Goal: Book appointment/travel/reservation

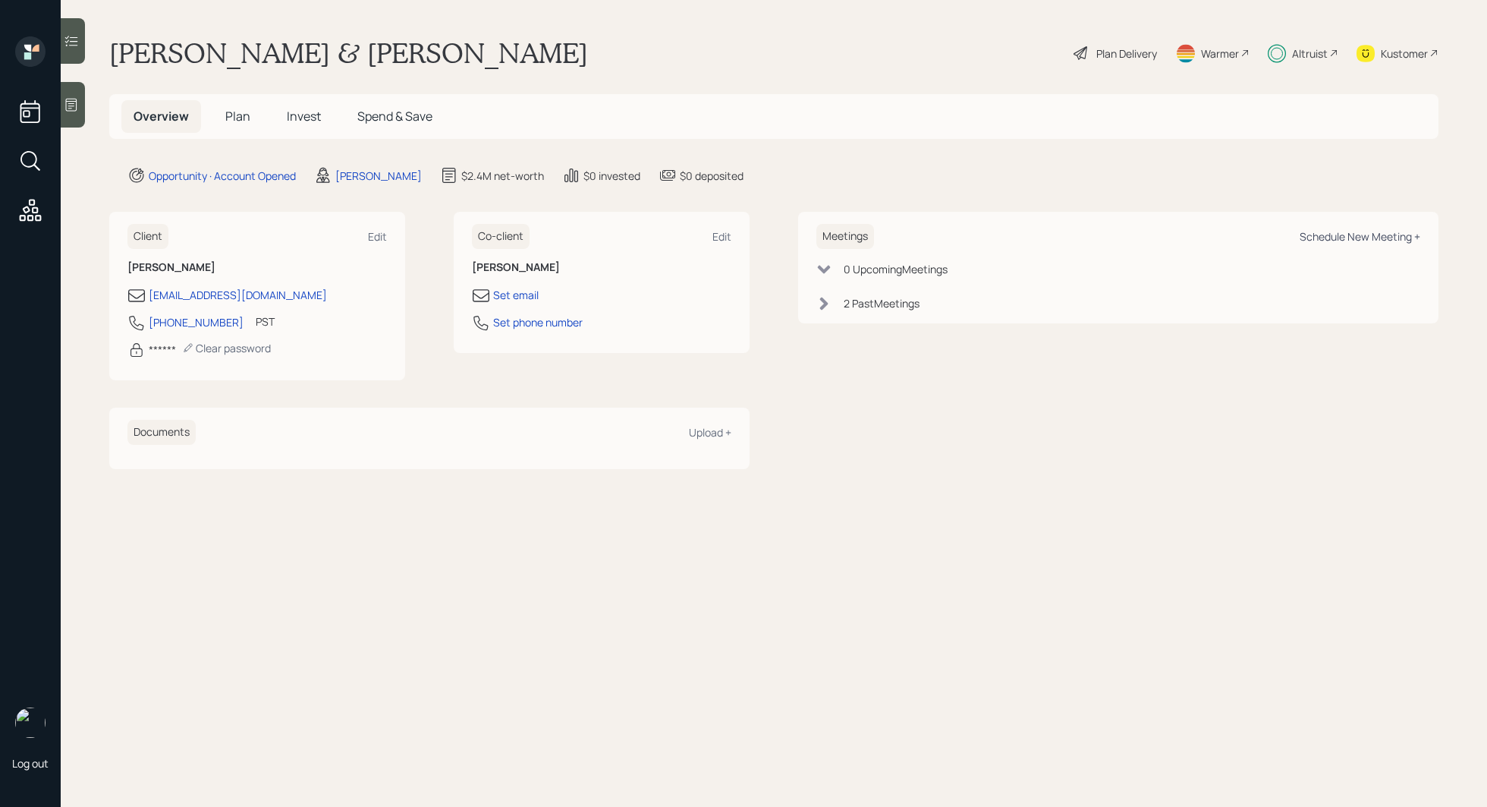
click at [1392, 238] on div "Schedule New Meeting +" at bounding box center [1360, 236] width 121 height 14
select select "bffa7908-1b2a-4c79-9bb6-f0ec9aed22d3"
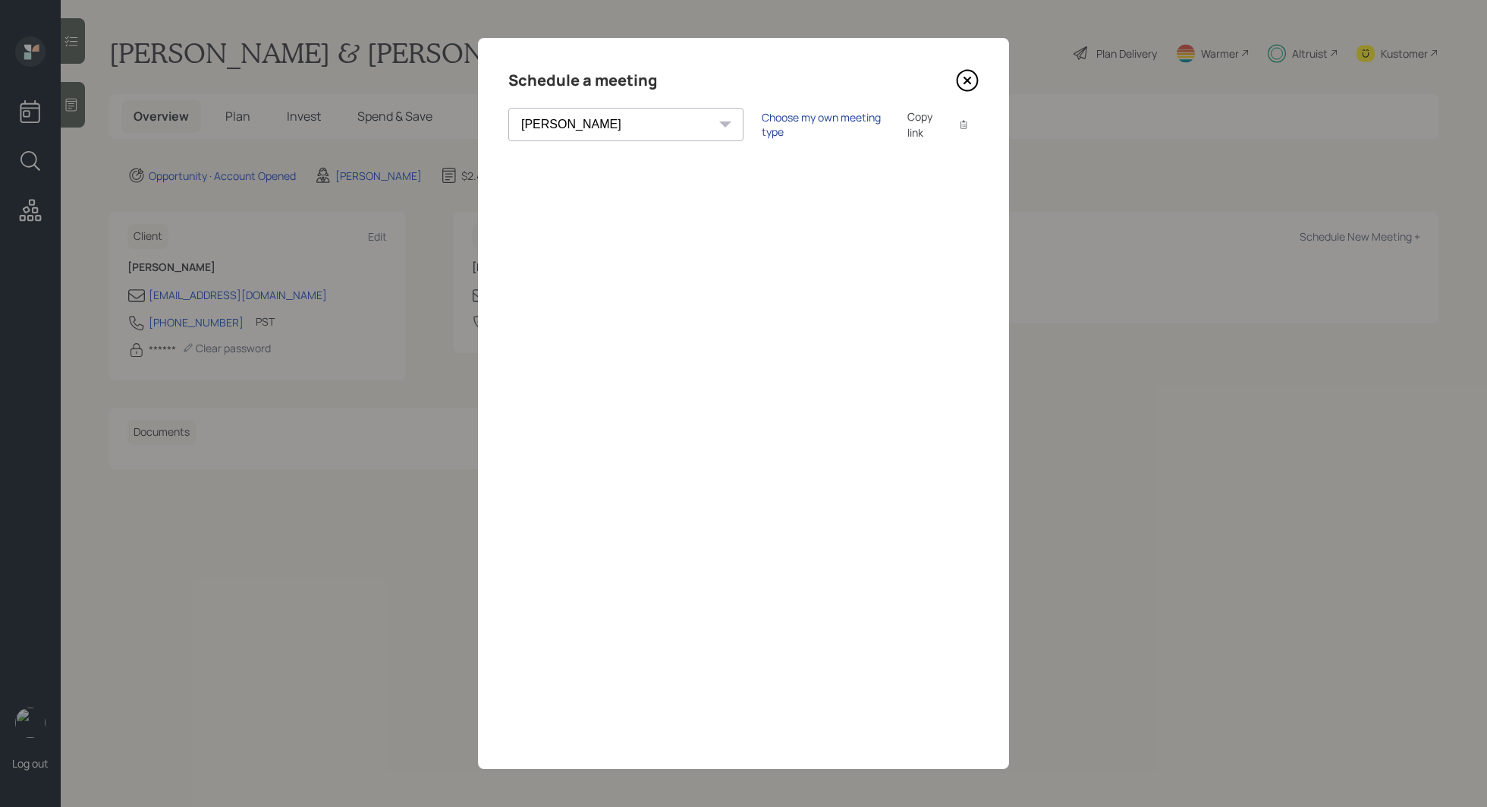
click at [762, 128] on div "Choose my own meeting type" at bounding box center [825, 124] width 127 height 29
click at [962, 77] on icon at bounding box center [967, 80] width 23 height 23
